Goal: Check status: Check status

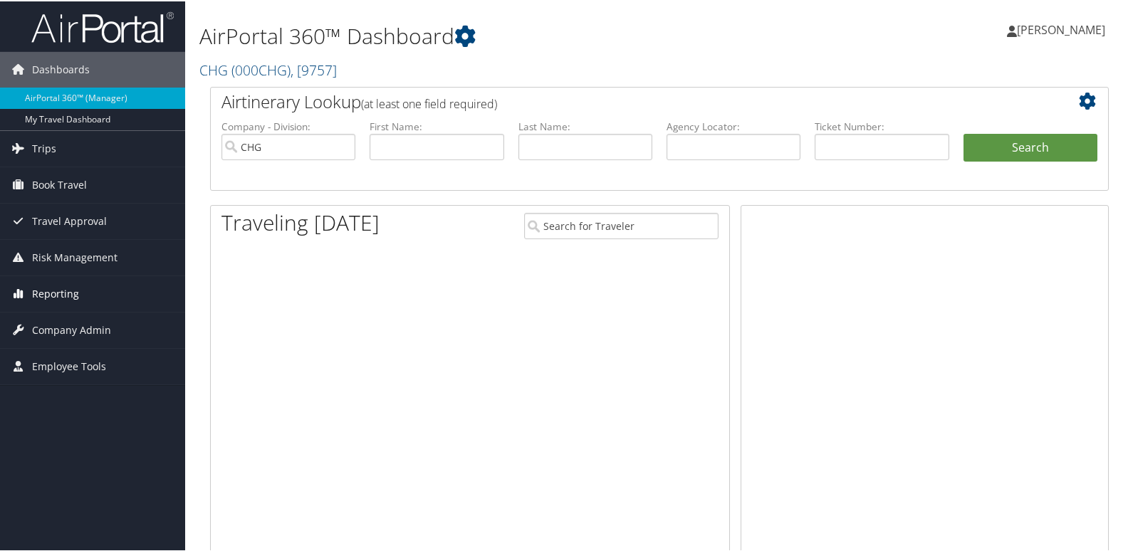
click at [58, 292] on span "Reporting" at bounding box center [55, 293] width 47 height 36
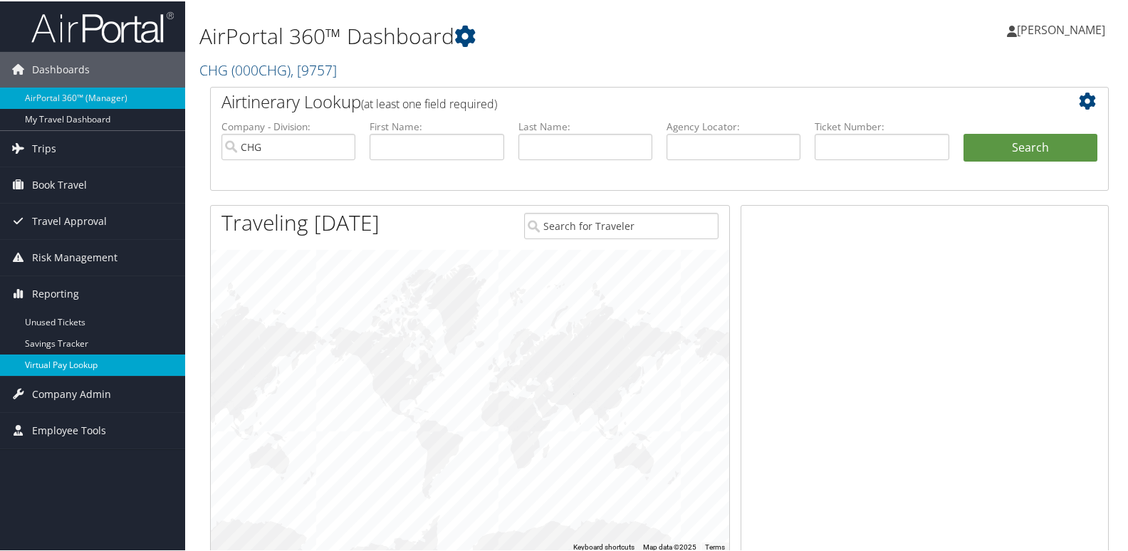
click at [32, 362] on link "Virtual Pay Lookup" at bounding box center [92, 363] width 185 height 21
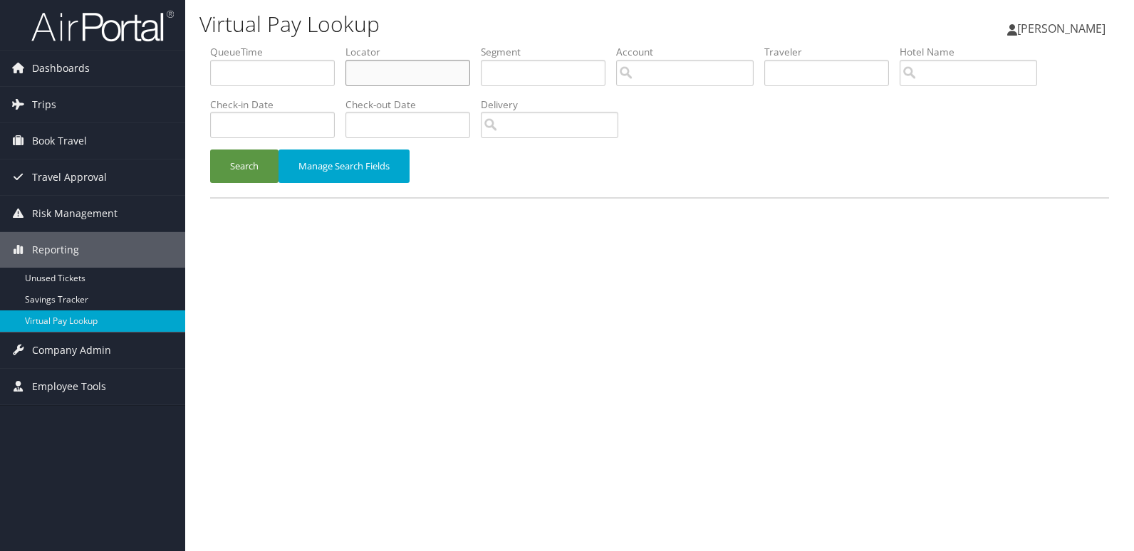
click at [389, 75] on input "text" at bounding box center [407, 73] width 125 height 26
paste input "OAUEAL"
click at [239, 156] on button "Search" at bounding box center [244, 166] width 68 height 33
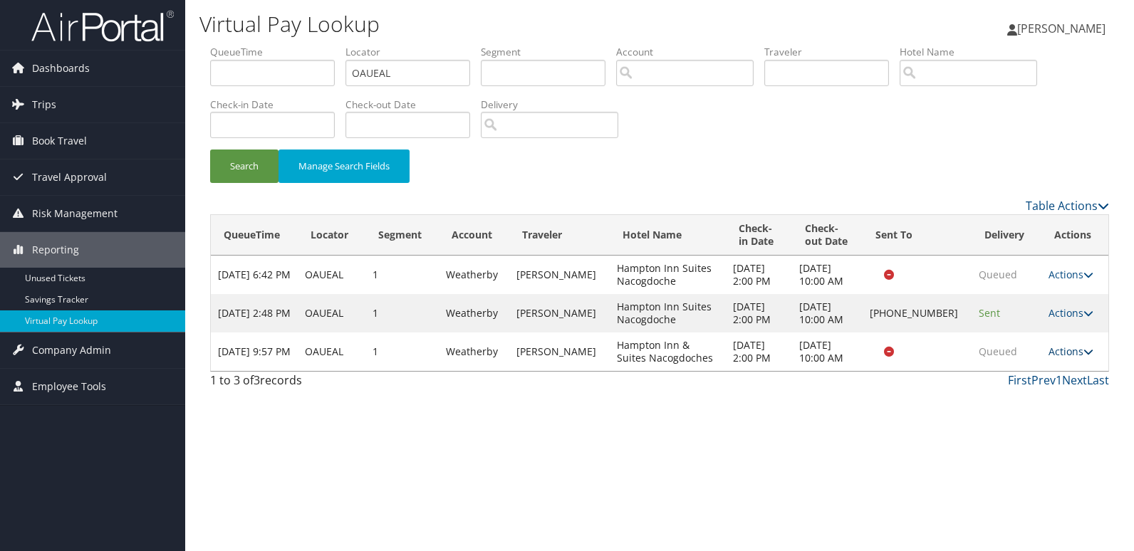
click at [1061, 353] on link "Actions" at bounding box center [1070, 352] width 45 height 14
click at [888, 403] on div "Virtual Pay Lookup Luke Perry Luke Perry My Settings Travel Agency Contacts Vie…" at bounding box center [659, 275] width 949 height 551
drag, startPoint x: 401, startPoint y: 66, endPoint x: 252, endPoint y: 78, distance: 149.3
click at [264, 45] on ul "QueueTime Locator OAUEAL Segment Account Traveler Hotel Name Check-in Date Chec…" at bounding box center [659, 45] width 899 height 0
paste input "LKTNLD"
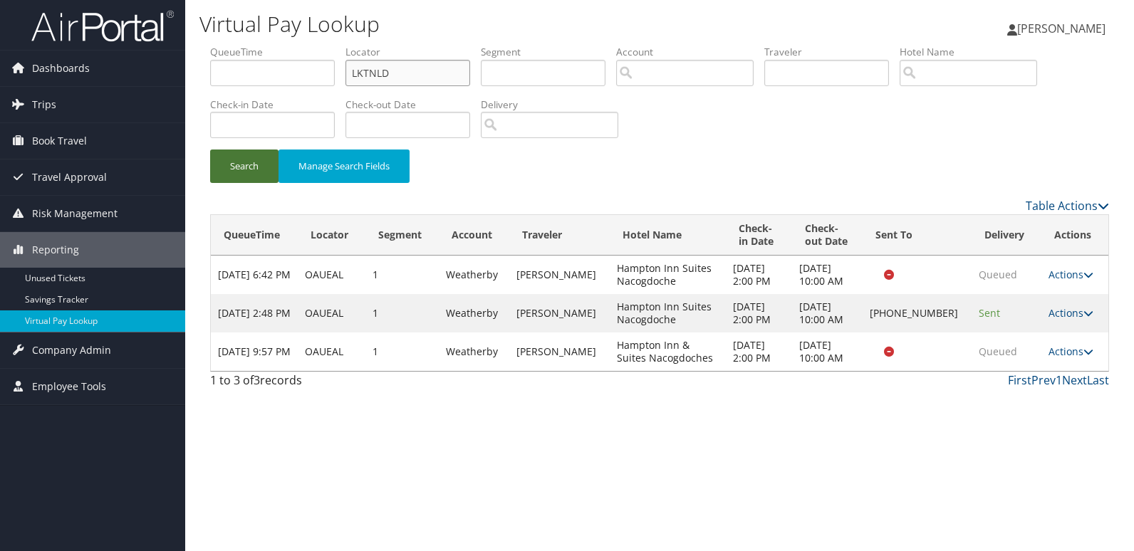
type input "LKTNLD"
click at [251, 162] on button "Search" at bounding box center [244, 166] width 68 height 33
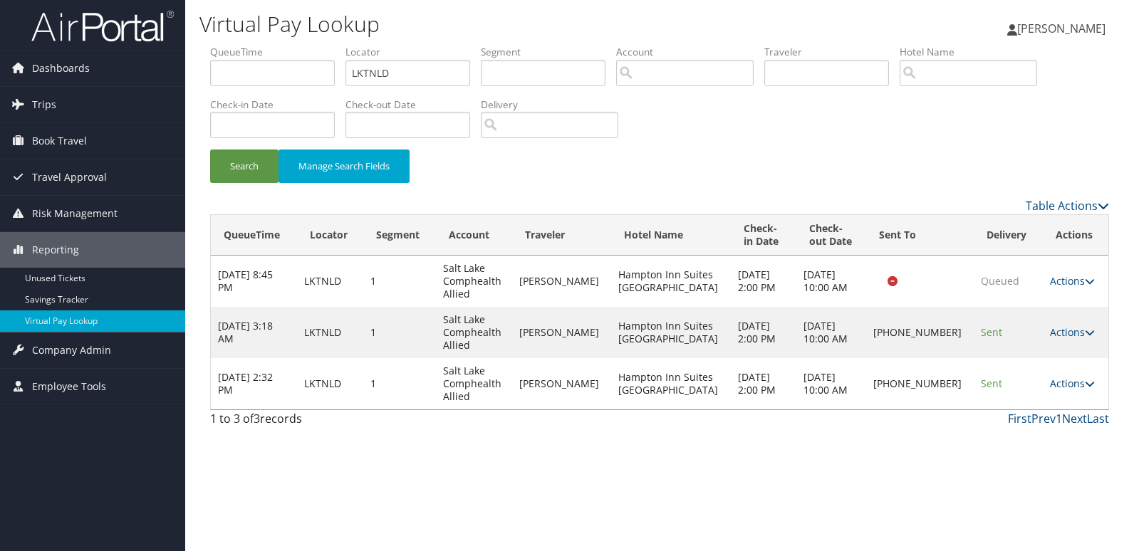
click at [1085, 387] on icon at bounding box center [1090, 384] width 10 height 10
click at [1023, 418] on link "Logs" at bounding box center [1024, 429] width 122 height 24
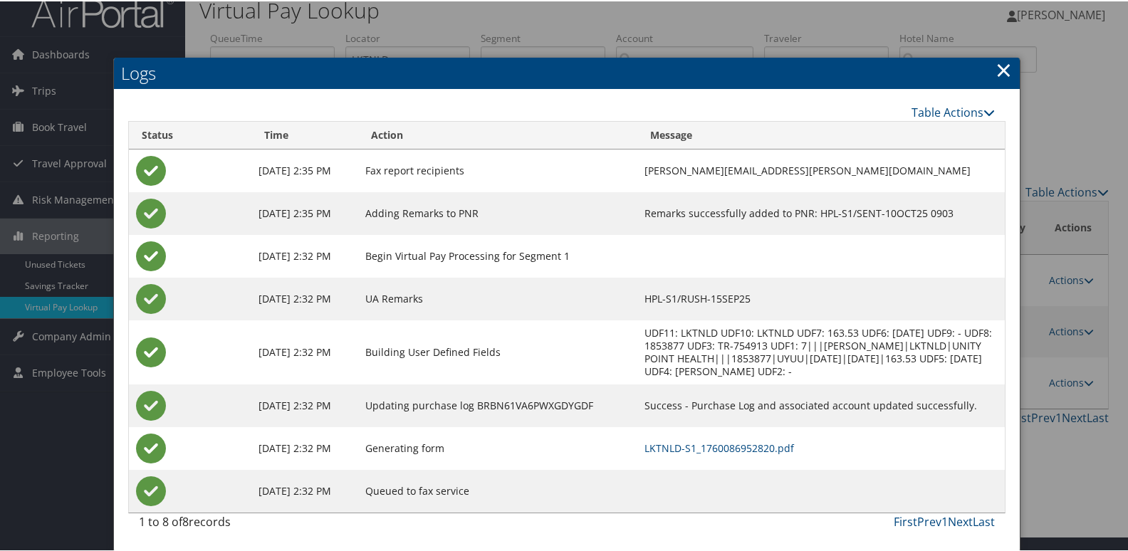
scroll to position [28, 0]
click at [724, 449] on link "LKTNLD-S1_1760086952820.pdf" at bounding box center [719, 447] width 150 height 14
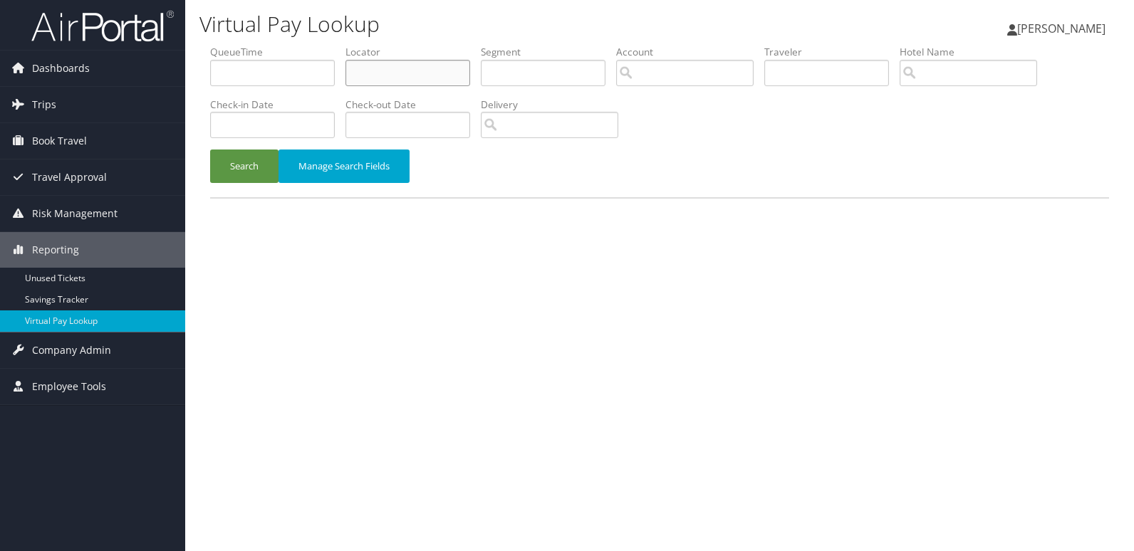
click at [408, 78] on input "text" at bounding box center [407, 73] width 125 height 26
paste input "LZAIAE"
type input "LZAIAE"
click at [234, 166] on button "Search" at bounding box center [244, 166] width 68 height 33
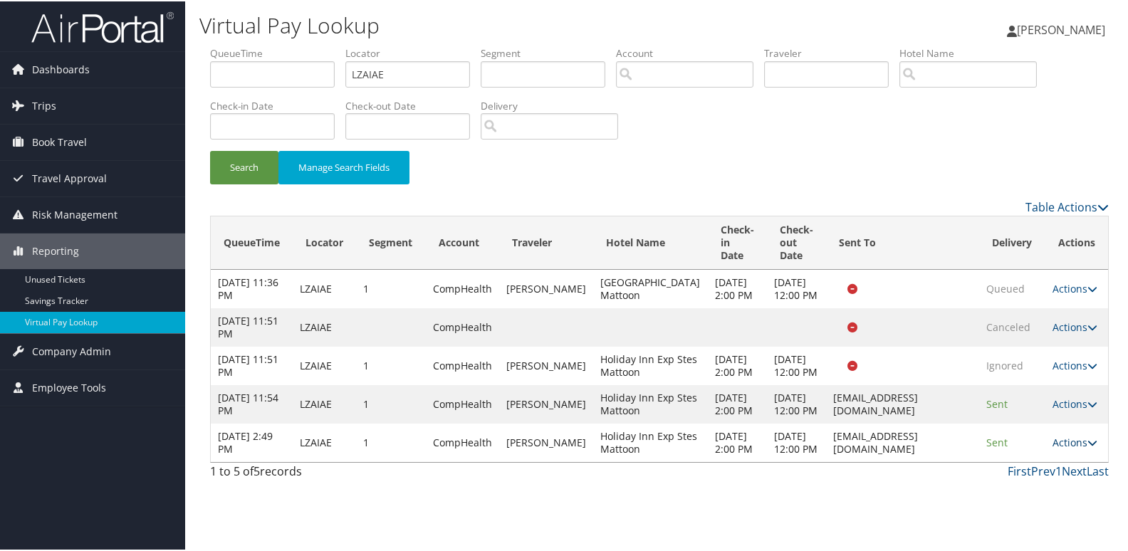
click at [1073, 448] on link "Actions" at bounding box center [1075, 441] width 45 height 14
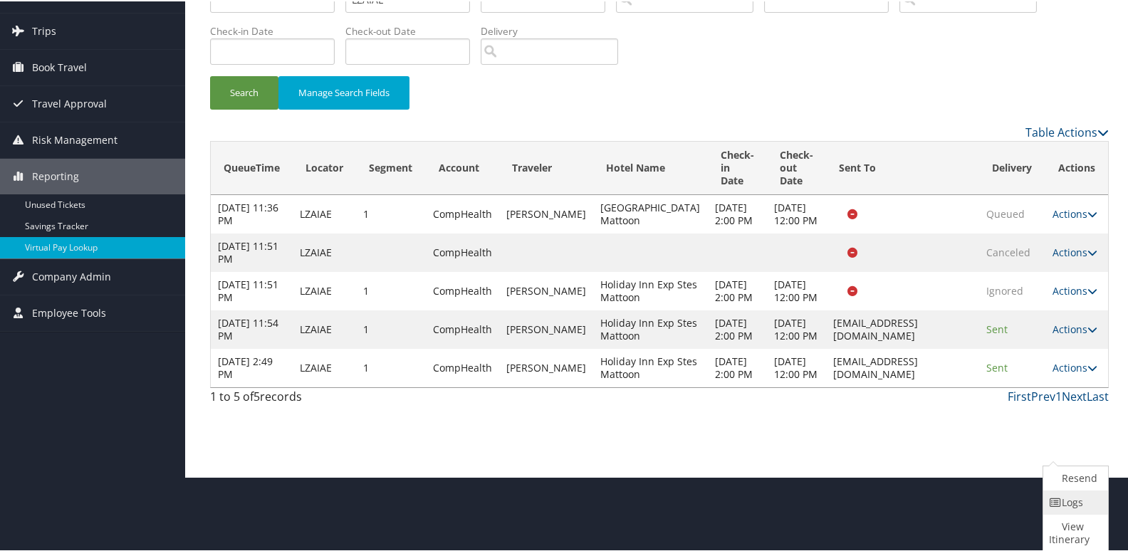
click at [1057, 507] on link "Logs" at bounding box center [1073, 501] width 61 height 24
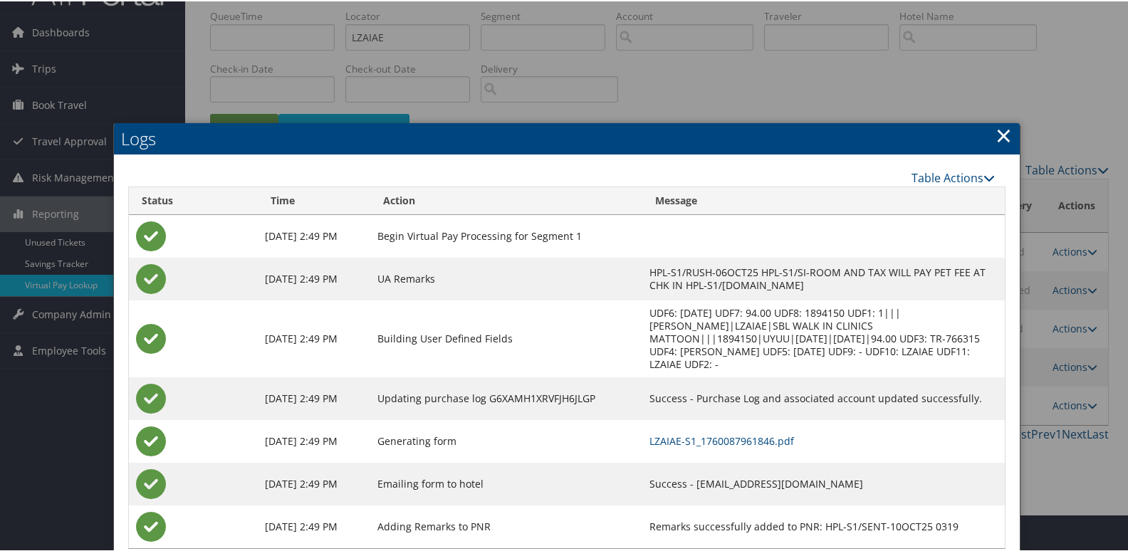
scroll to position [60, 0]
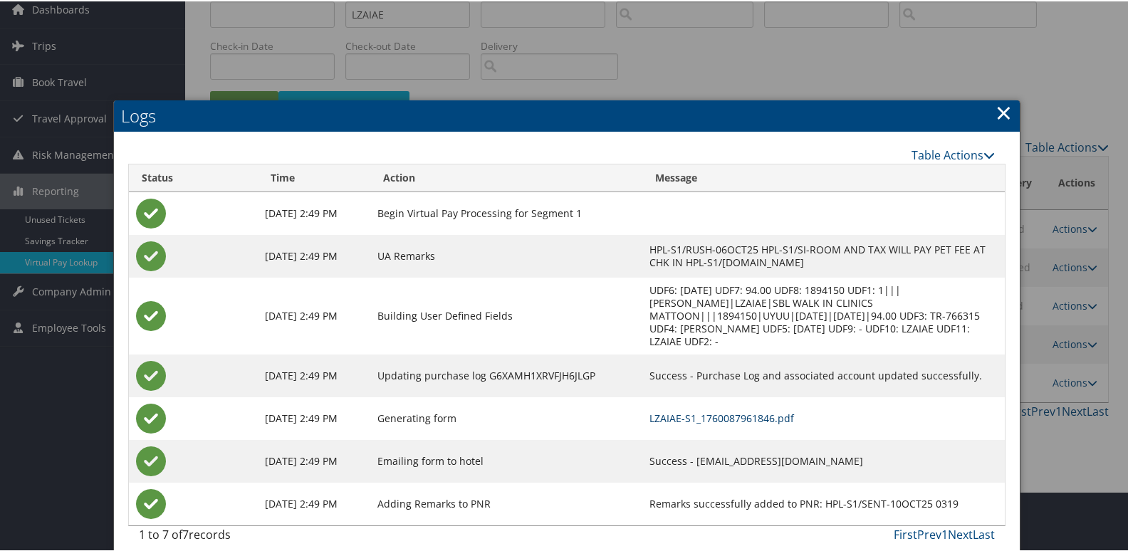
click at [702, 410] on link "LZAIAE-S1_1760087961846.pdf" at bounding box center [721, 417] width 145 height 14
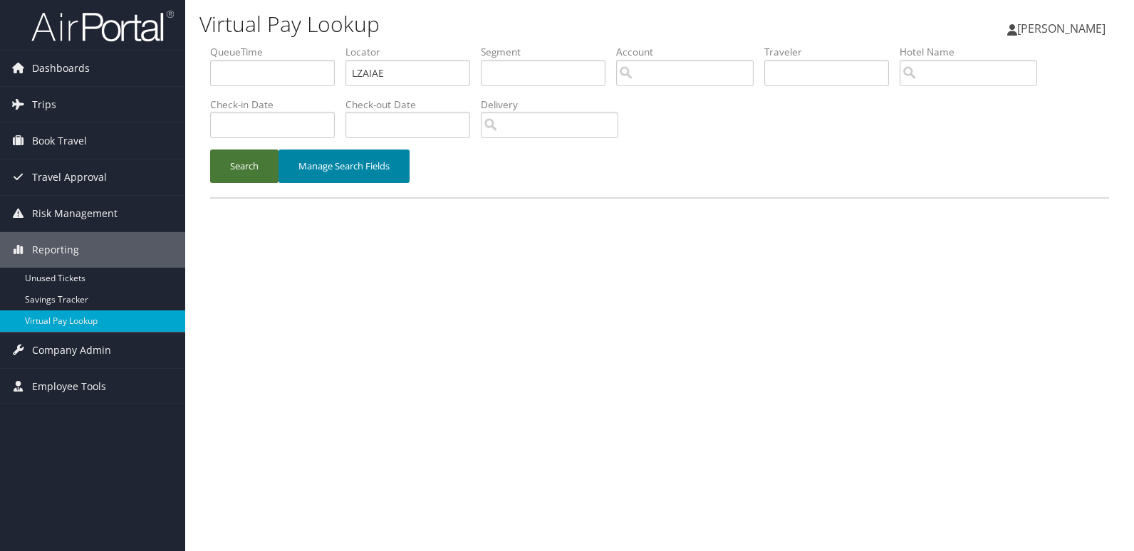
click at [233, 162] on button "Search" at bounding box center [244, 166] width 68 height 33
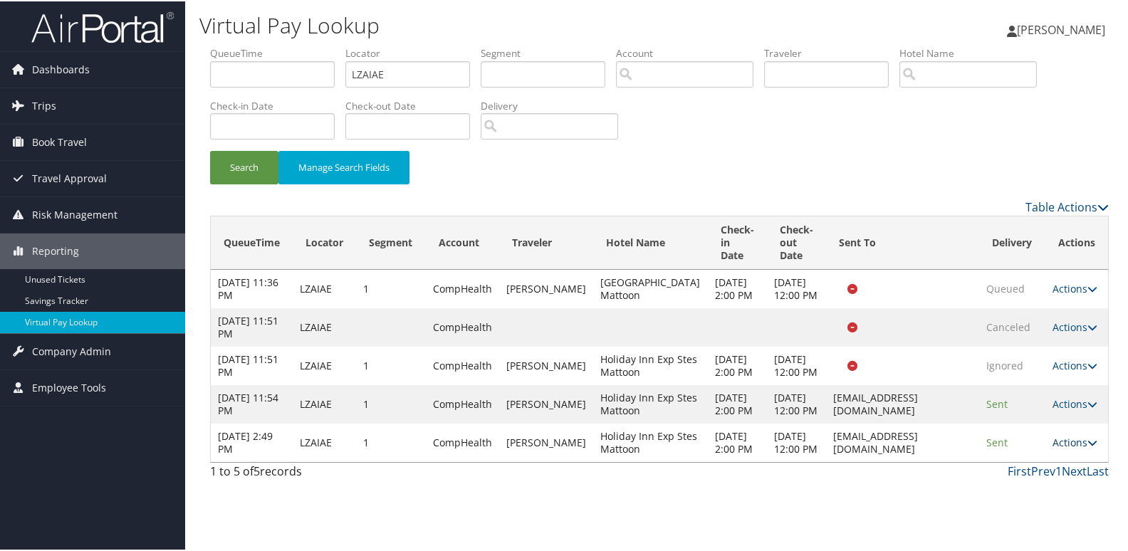
click at [1087, 447] on icon at bounding box center [1092, 442] width 10 height 10
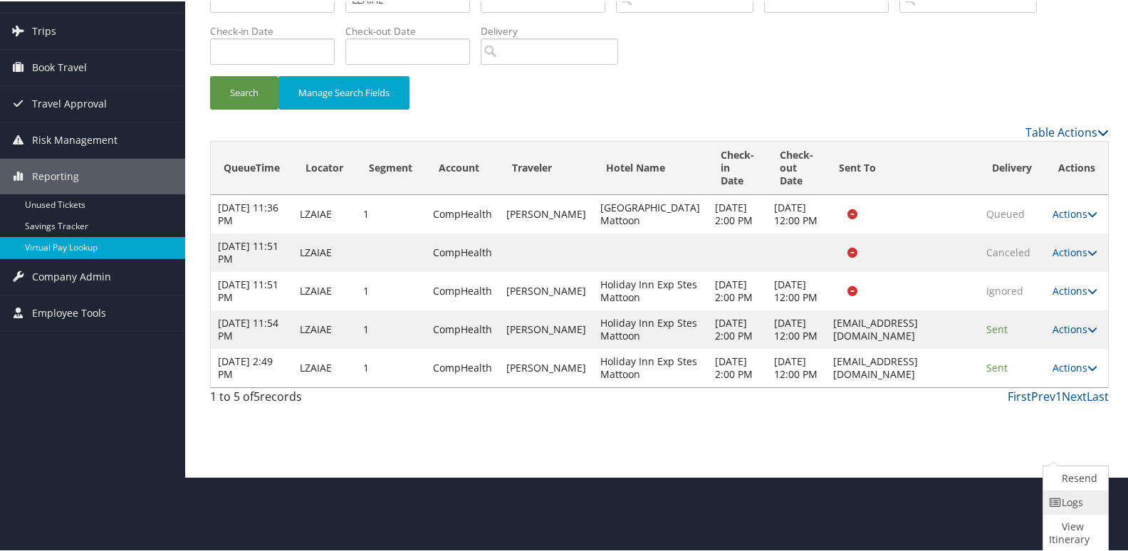
click at [1072, 500] on link "Logs" at bounding box center [1073, 501] width 61 height 24
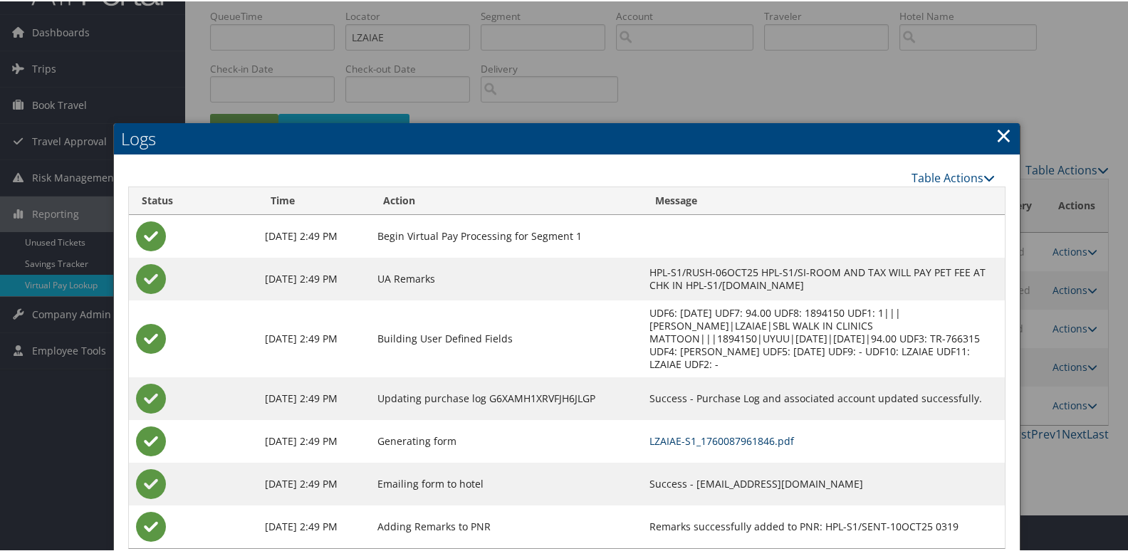
drag, startPoint x: 712, startPoint y: 430, endPoint x: 763, endPoint y: 422, distance: 52.0
click at [712, 433] on link "LZAIAE-S1_1760087961846.pdf" at bounding box center [721, 440] width 145 height 14
